Goal: Use online tool/utility: Utilize a website feature to perform a specific function

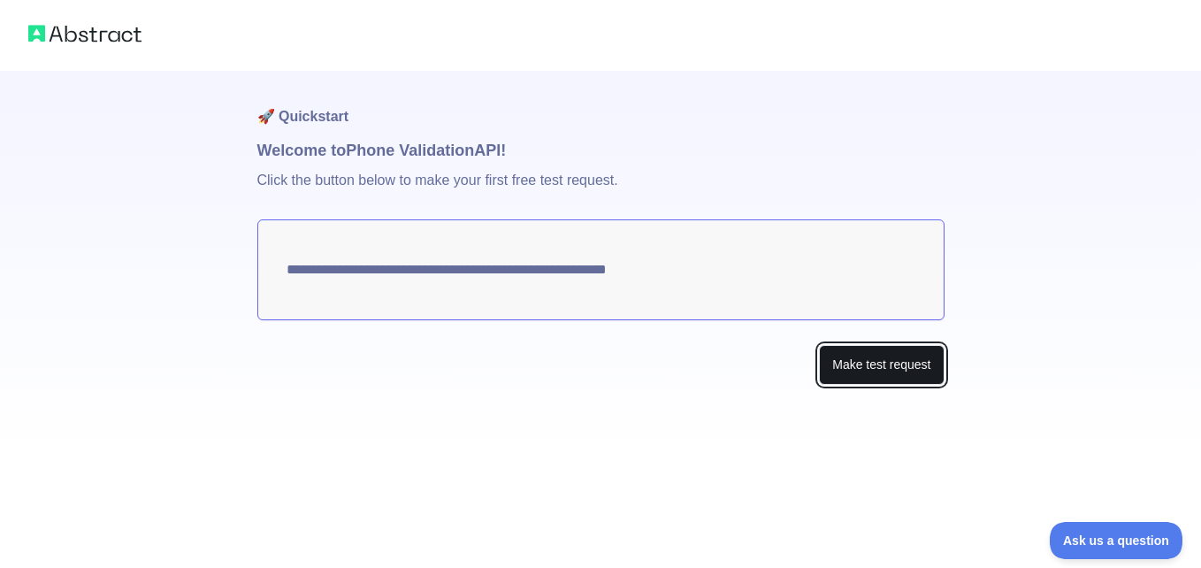
click at [870, 371] on button "Make test request" at bounding box center [881, 365] width 125 height 40
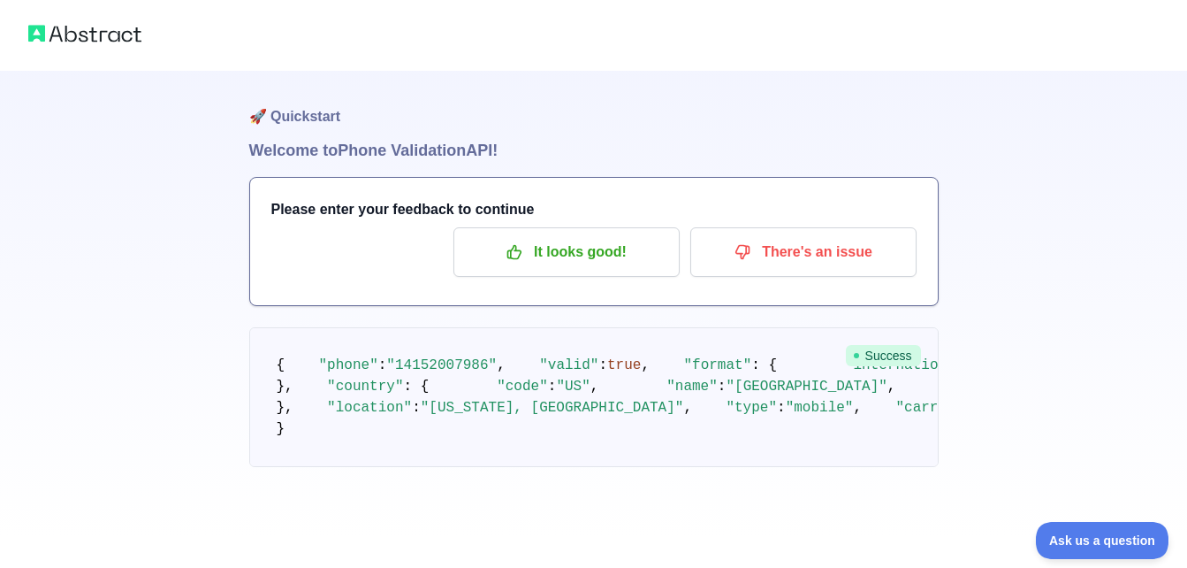
scroll to position [177, 0]
click at [455, 406] on pre "{ "phone" : "[PHONE_NUMBER]" , "valid" : true , "format" : { "international" : …" at bounding box center [594, 397] width 690 height 140
click at [467, 357] on span ""14152007986"" at bounding box center [441, 365] width 111 height 16
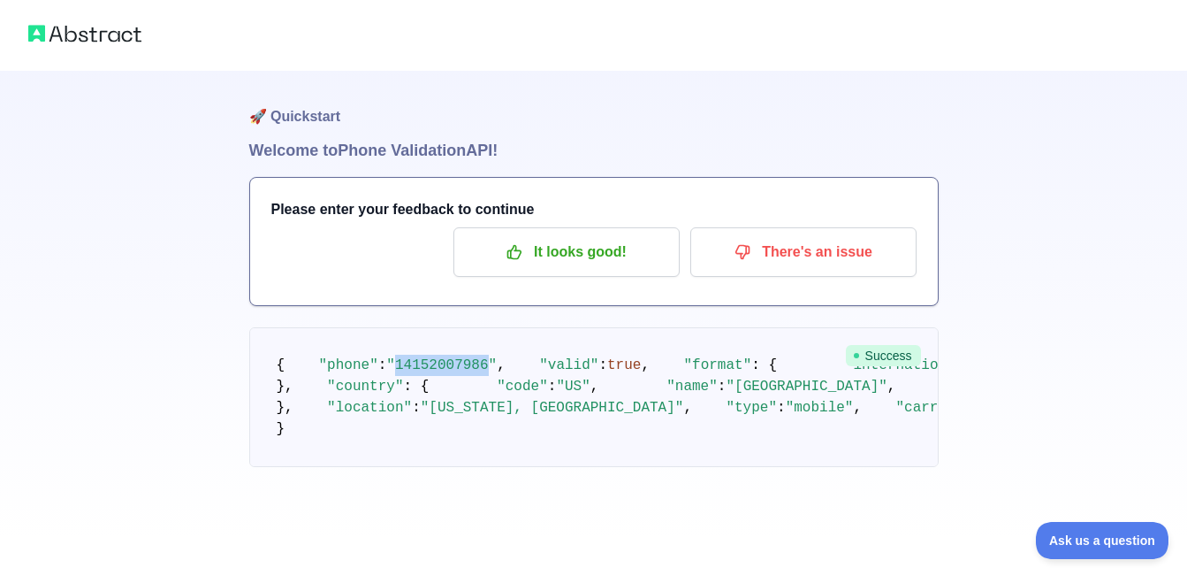
click at [461, 357] on span ""14152007986"" at bounding box center [441, 365] width 111 height 16
click at [462, 357] on span ""14152007986"" at bounding box center [441, 365] width 111 height 16
drag, startPoint x: 462, startPoint y: 224, endPoint x: 568, endPoint y: 216, distance: 106.4
click at [568, 327] on pre "{ "phone" : "[PHONE_NUMBER]" , "valid" : true , "format" : { "international" : …" at bounding box center [594, 397] width 690 height 140
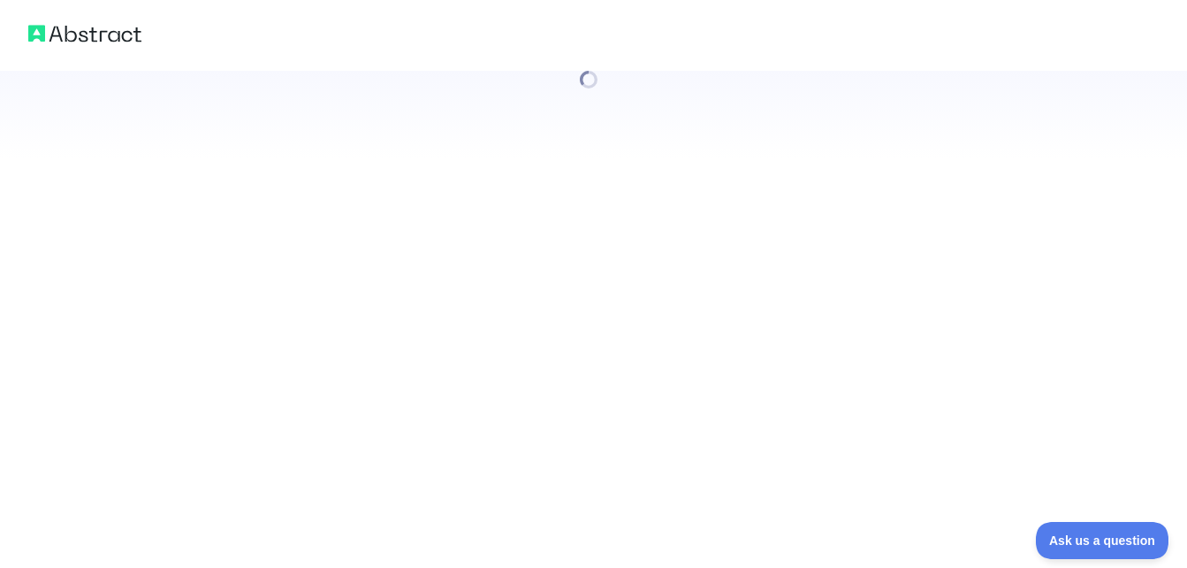
scroll to position [0, 0]
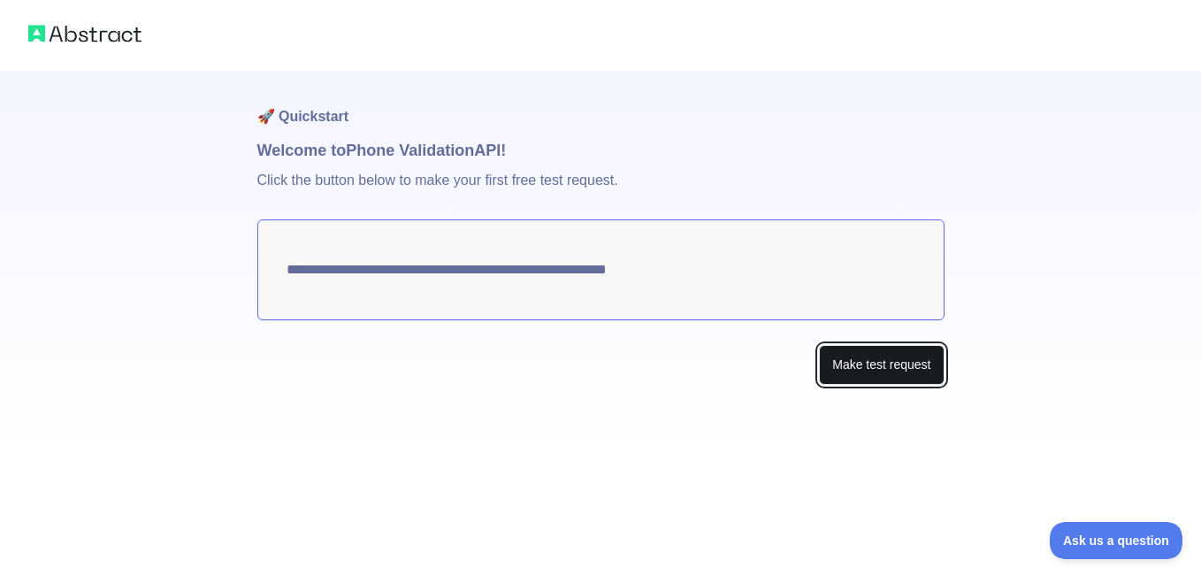
click at [892, 354] on button "Make test request" at bounding box center [881, 365] width 125 height 40
